Goal: Task Accomplishment & Management: Use online tool/utility

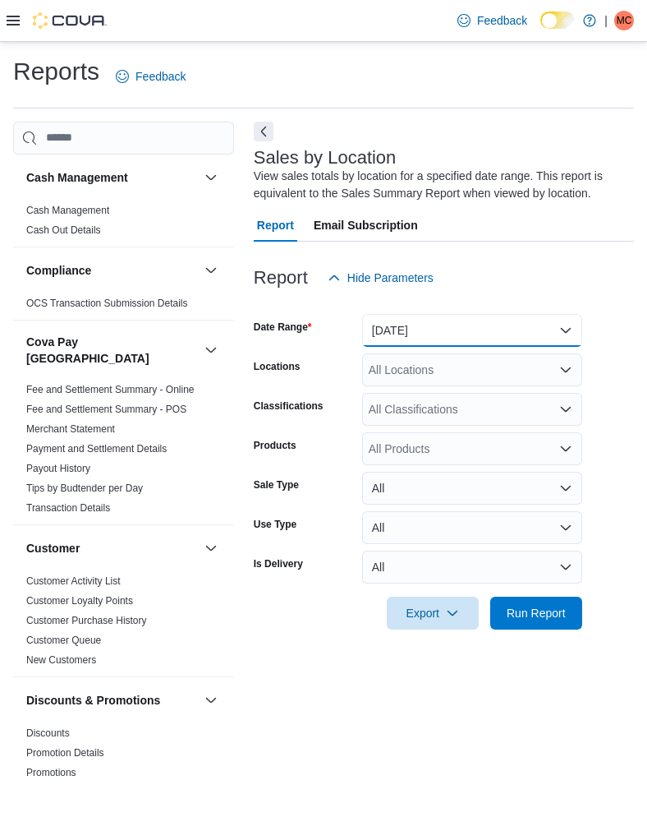
click at [398, 318] on button "[DATE]" at bounding box center [472, 330] width 220 height 33
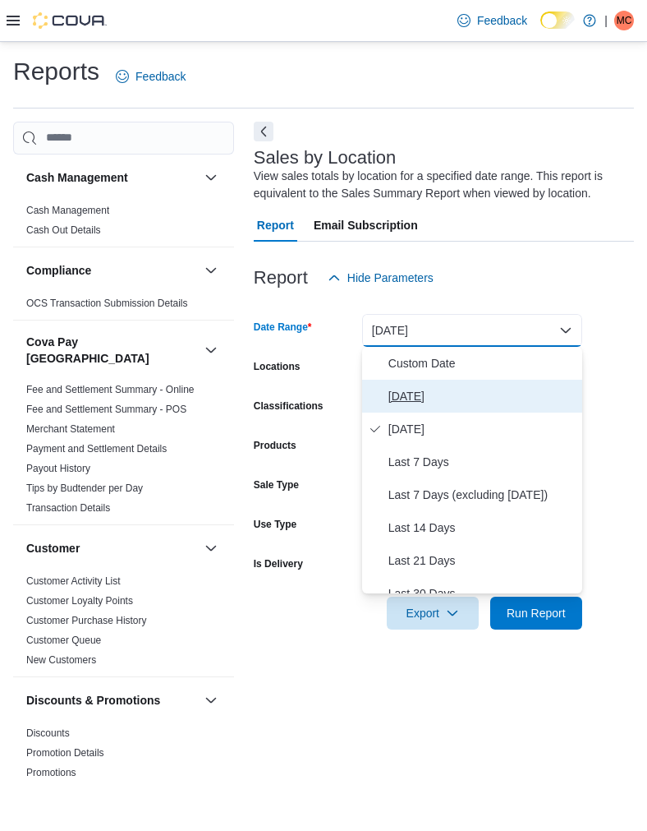
click at [421, 404] on span "[DATE]" at bounding box center [482, 396] width 187 height 20
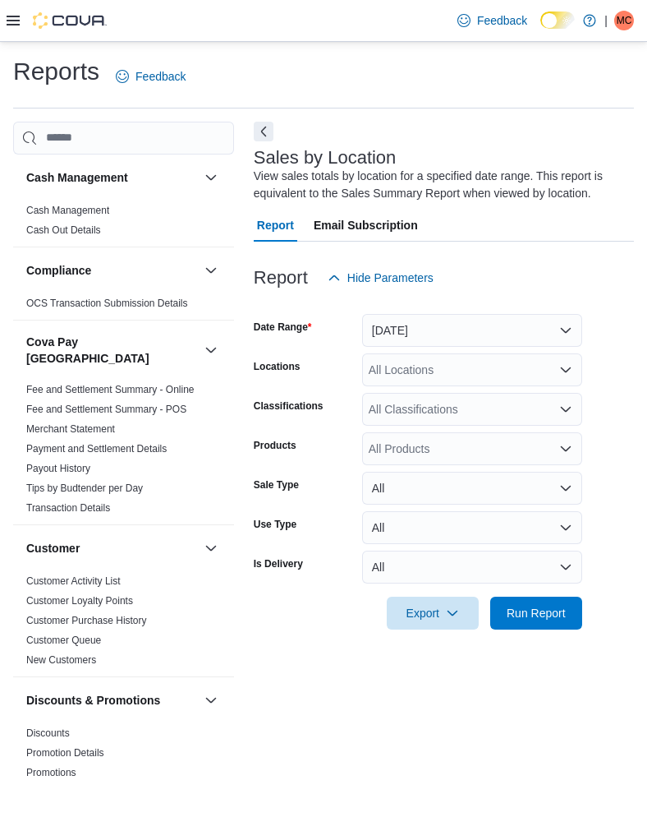
click at [426, 375] on div "All Locations" at bounding box center [472, 369] width 220 height 33
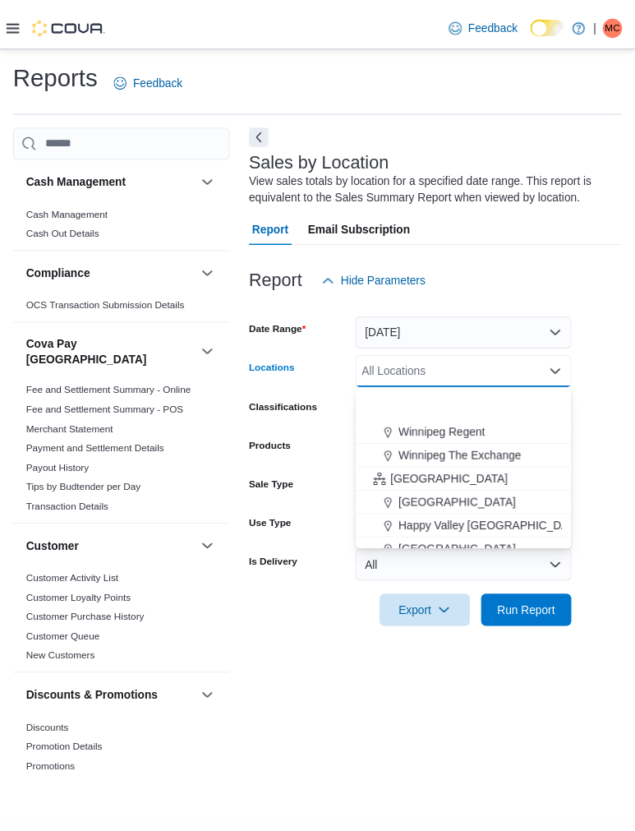
scroll to position [327, 0]
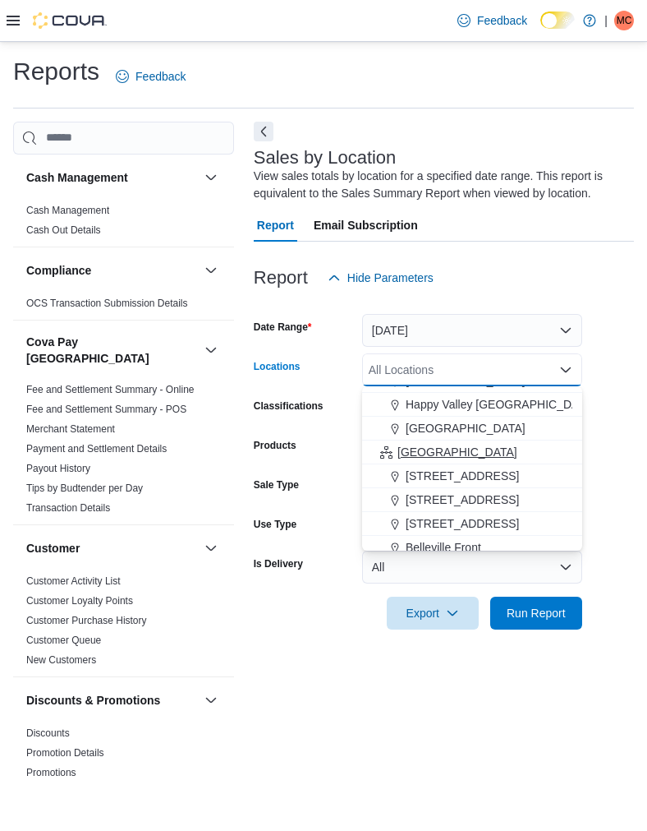
click at [419, 454] on span "[GEOGRAPHIC_DATA]" at bounding box center [458, 452] width 120 height 16
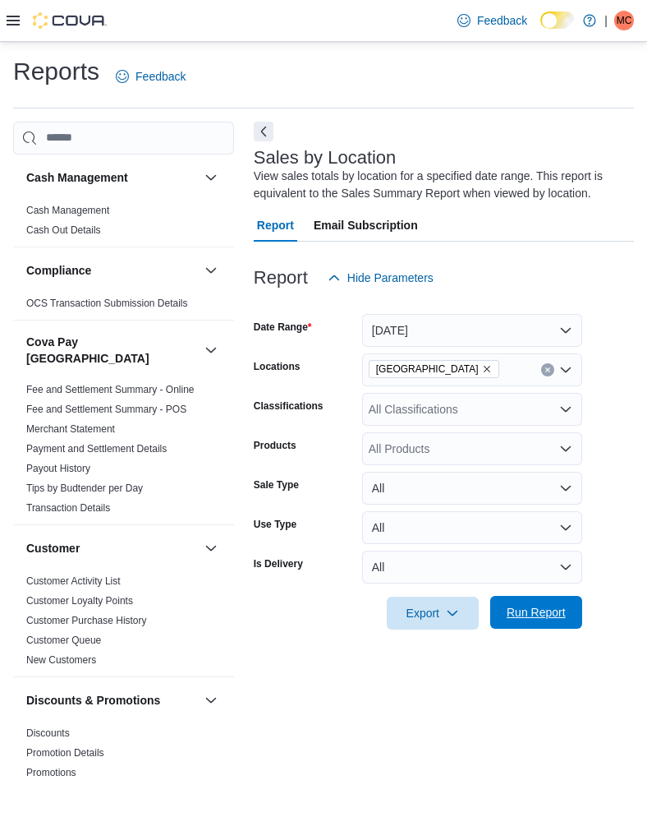
click at [533, 621] on span "Run Report" at bounding box center [536, 612] width 72 height 33
